Goal: Information Seeking & Learning: Learn about a topic

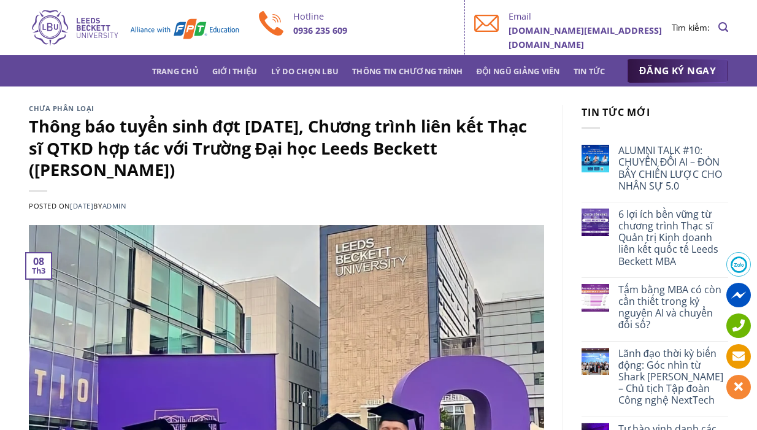
click at [652, 72] on span "ĐĂNG KÝ NGAY" at bounding box center [677, 70] width 77 height 15
click at [593, 72] on link "Tin tức" at bounding box center [590, 71] width 32 height 22
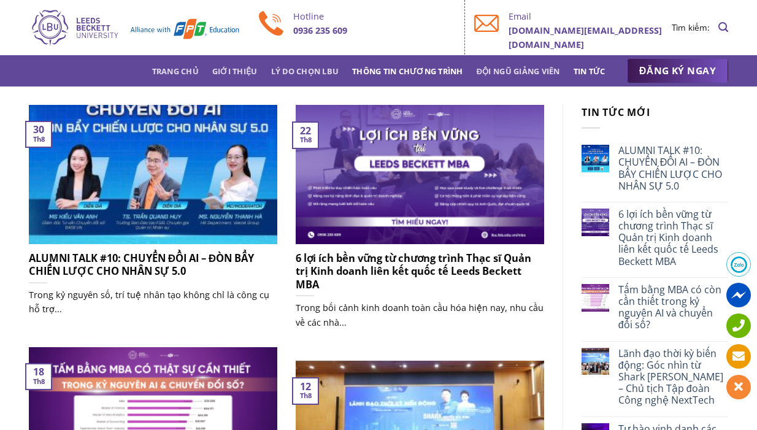
click at [417, 69] on link "Thông tin chương trình" at bounding box center [407, 71] width 111 height 22
click at [305, 73] on link "Lý do chọn LBU" at bounding box center [305, 71] width 68 height 22
click at [242, 73] on link "Giới thiệu" at bounding box center [234, 71] width 45 height 22
click at [240, 66] on link "Giới thiệu" at bounding box center [234, 71] width 45 height 22
click at [181, 68] on link "Trang chủ" at bounding box center [175, 71] width 47 height 22
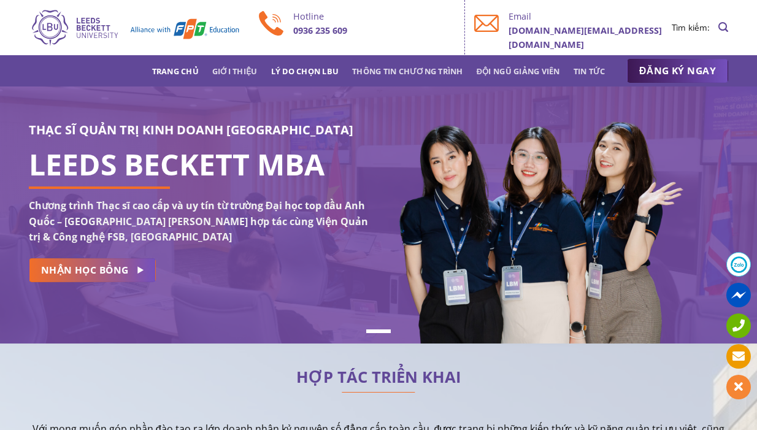
click at [325, 66] on link "Lý do chọn LBU" at bounding box center [305, 71] width 68 height 22
click at [429, 75] on link "Thông tin chương trình" at bounding box center [407, 71] width 111 height 22
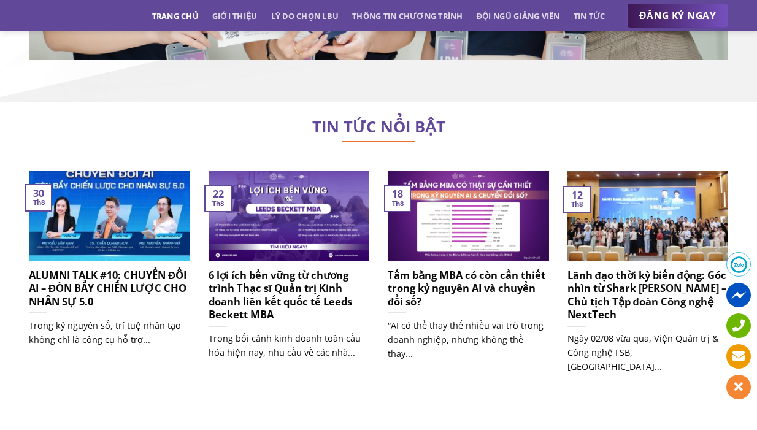
scroll to position [7460, 0]
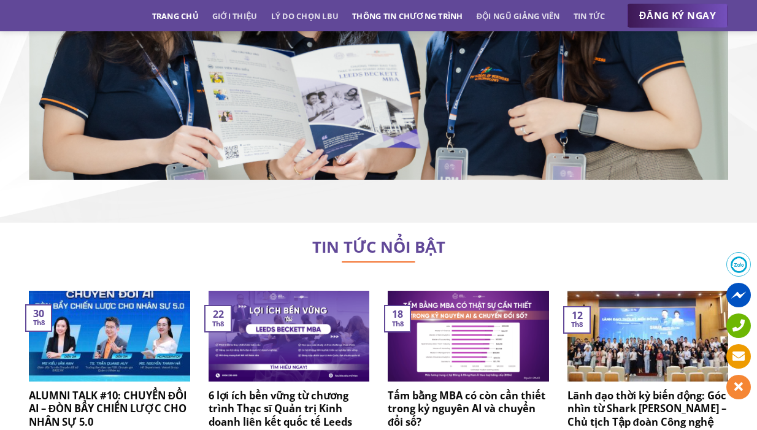
click at [411, 20] on link "Thông tin chương trình" at bounding box center [407, 16] width 111 height 22
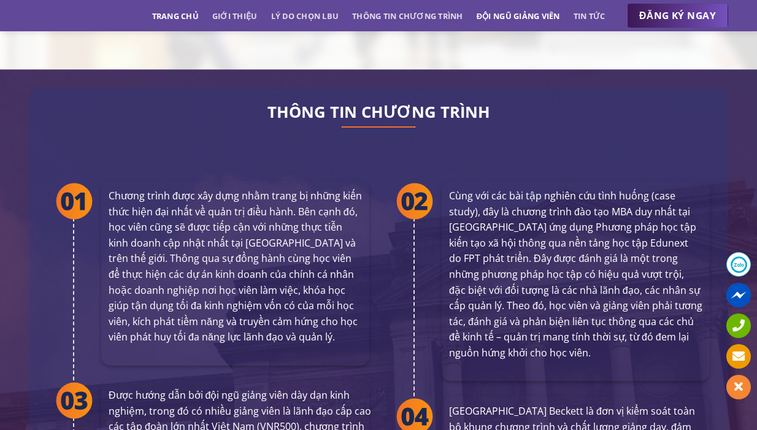
click at [514, 7] on link "Đội ngũ giảng viên" at bounding box center [518, 16] width 83 height 22
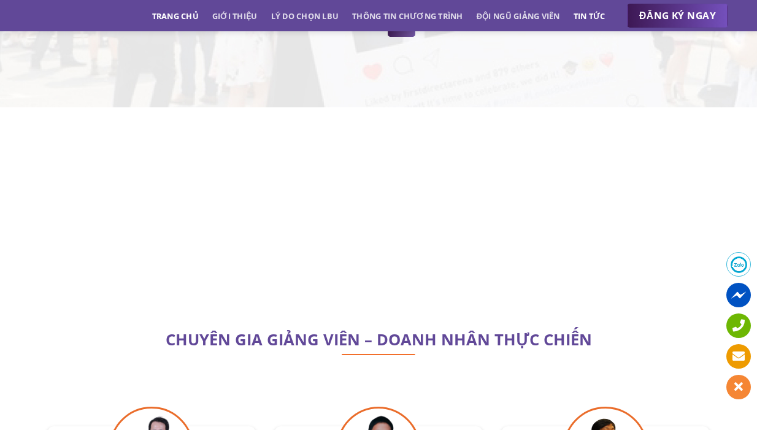
scroll to position [3509, 0]
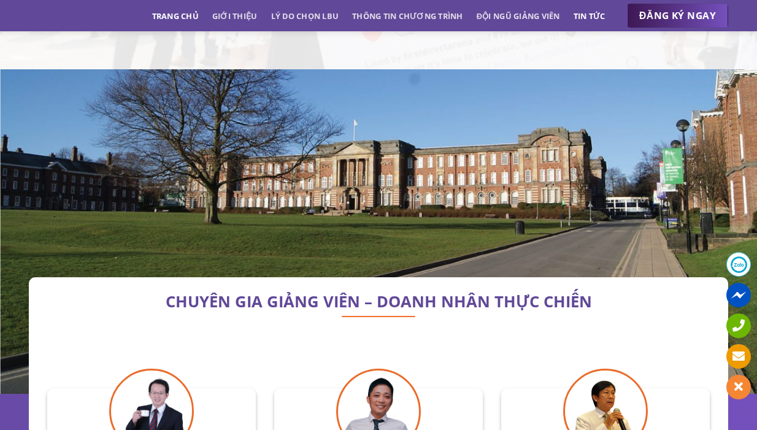
click at [595, 13] on link "Tin tức" at bounding box center [590, 16] width 32 height 22
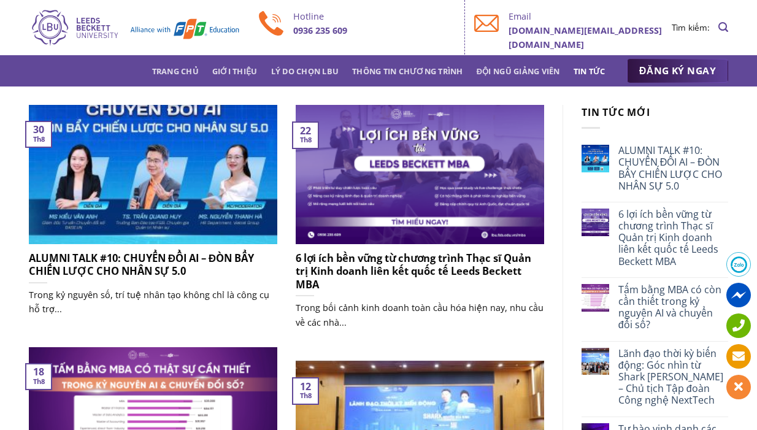
click at [642, 70] on span "ĐĂNG KÝ NGAY" at bounding box center [677, 70] width 77 height 15
click at [639, 71] on link "ĐĂNG KÝ NGAY" at bounding box center [677, 71] width 101 height 25
click at [688, 67] on span "ĐĂNG KÝ NGAY" at bounding box center [677, 70] width 77 height 15
click at [738, 267] on span at bounding box center [738, 264] width 25 height 25
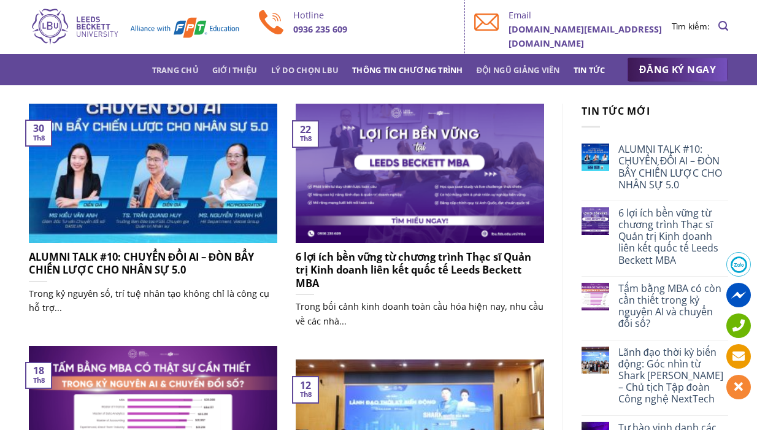
click at [382, 74] on link "Thông tin chương trình" at bounding box center [407, 70] width 111 height 22
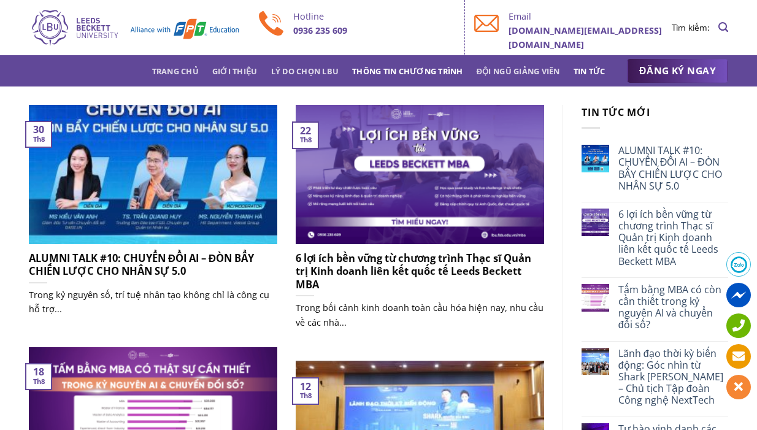
click at [431, 71] on link "Thông tin chương trình" at bounding box center [407, 71] width 111 height 22
click at [429, 72] on link "Thông tin chương trình" at bounding box center [407, 71] width 111 height 22
click at [382, 69] on link "Thông tin chương trình" at bounding box center [407, 71] width 111 height 22
click at [442, 67] on link "Thông tin chương trình" at bounding box center [407, 71] width 111 height 22
click at [445, 64] on link "Thông tin chương trình" at bounding box center [407, 71] width 111 height 22
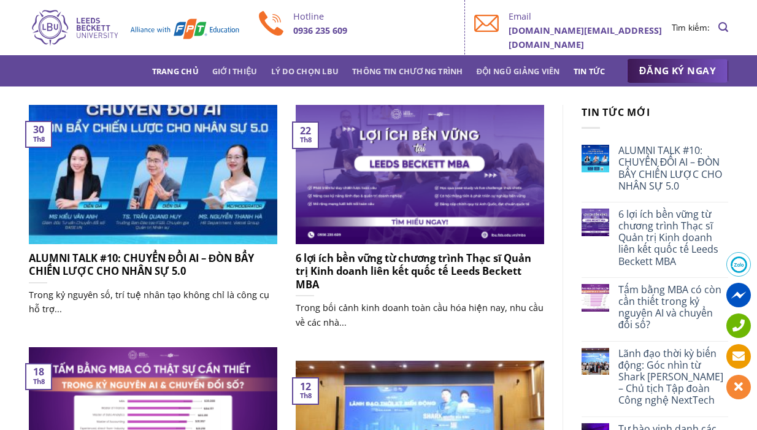
click at [165, 69] on link "Trang chủ" at bounding box center [175, 71] width 47 height 22
